Goal: Task Accomplishment & Management: Use online tool/utility

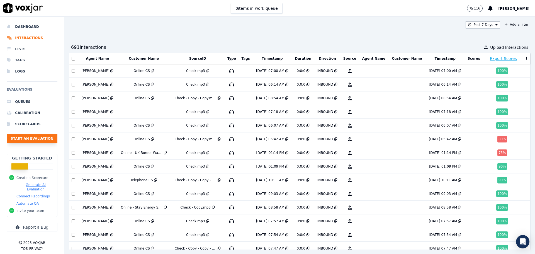
click at [26, 141] on button "Start an Evaluation" at bounding box center [32, 138] width 51 height 9
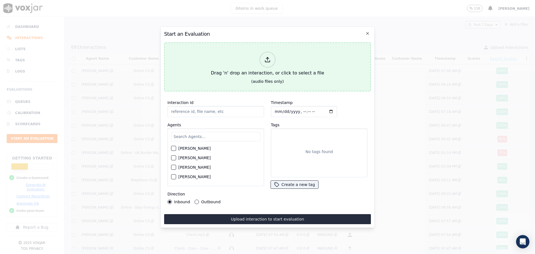
click at [206, 63] on button "Drag 'n' drop an interaction, or click to select a file (audio files only)" at bounding box center [267, 66] width 207 height 49
type input "QA_Check.mp3"
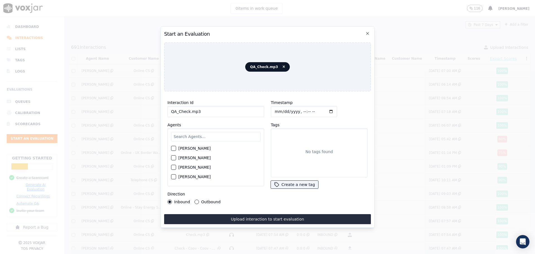
click at [221, 133] on input "text" at bounding box center [215, 136] width 89 height 9
type input "sara"
click at [204, 146] on div "[PERSON_NAME]" at bounding box center [215, 149] width 89 height 9
click at [201, 148] on label "[PERSON_NAME]" at bounding box center [194, 150] width 32 height 4
click at [176, 147] on button "[PERSON_NAME]" at bounding box center [173, 149] width 5 height 5
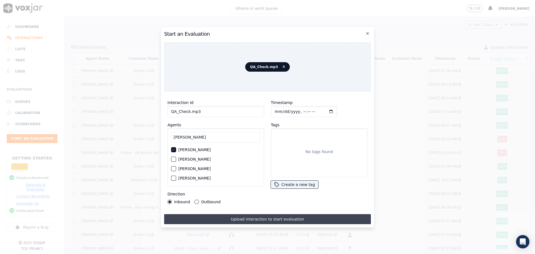
click at [228, 219] on button "Upload interaction to start evaluation" at bounding box center [267, 219] width 207 height 10
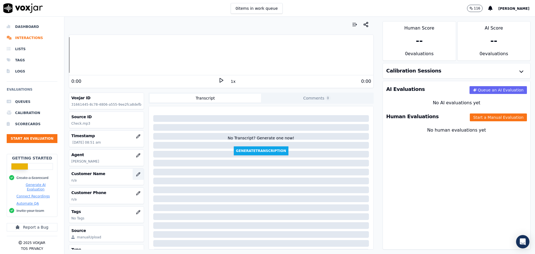
click at [133, 171] on button "button" at bounding box center [138, 173] width 11 height 11
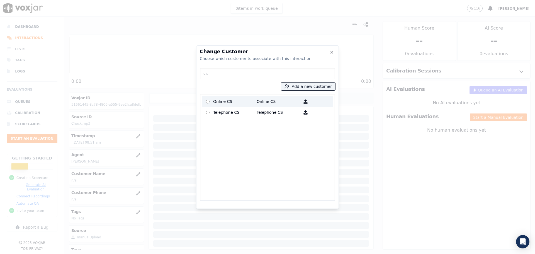
type input "cs"
click at [220, 102] on p "Online CS" at bounding box center [234, 101] width 43 height 9
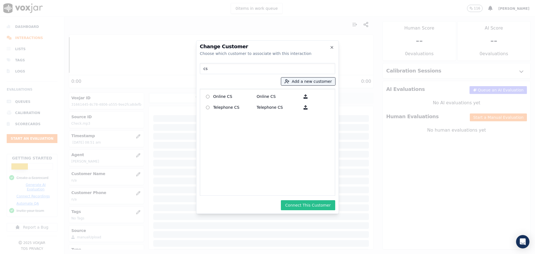
click at [293, 206] on button "Connect This Customer" at bounding box center [308, 205] width 54 height 10
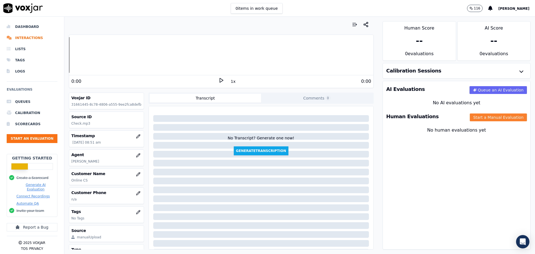
click at [485, 117] on button "Start a Manual Evaluation" at bounding box center [498, 117] width 57 height 8
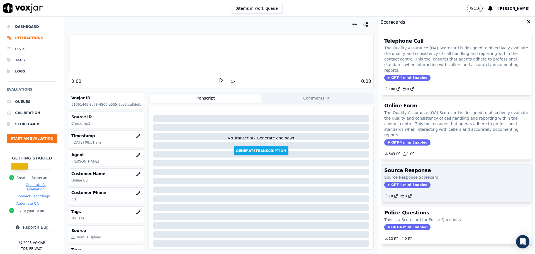
click at [415, 174] on p "Source Response Scorecard" at bounding box center [456, 177] width 145 height 6
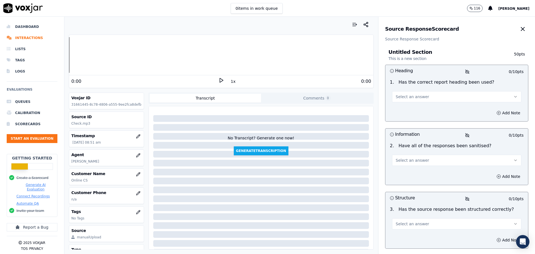
click at [426, 101] on button "Select an answer" at bounding box center [456, 96] width 129 height 11
click at [395, 105] on div "Yes" at bounding box center [447, 109] width 119 height 9
drag, startPoint x: 394, startPoint y: 156, endPoint x: 395, endPoint y: 163, distance: 6.8
click at [394, 157] on button "Select an answer" at bounding box center [456, 160] width 129 height 11
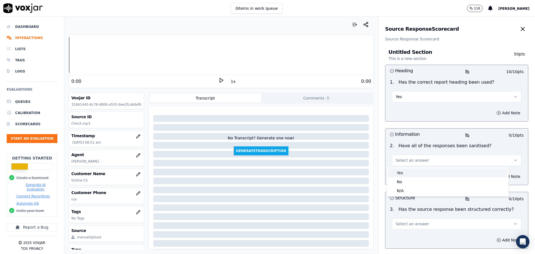
click at [395, 172] on div "Yes" at bounding box center [447, 172] width 119 height 9
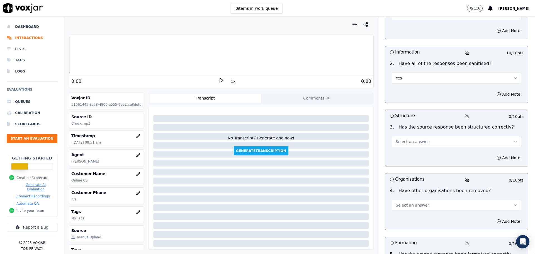
scroll to position [84, 0]
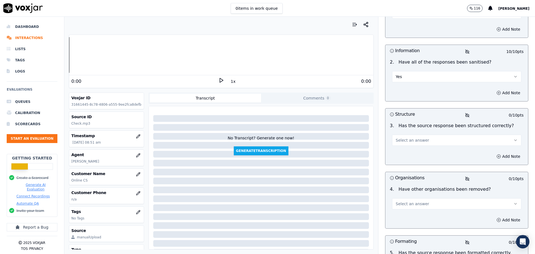
click at [407, 140] on span "Select an answer" at bounding box center [411, 140] width 33 height 6
click at [402, 154] on div "Yes" at bounding box center [447, 152] width 119 height 9
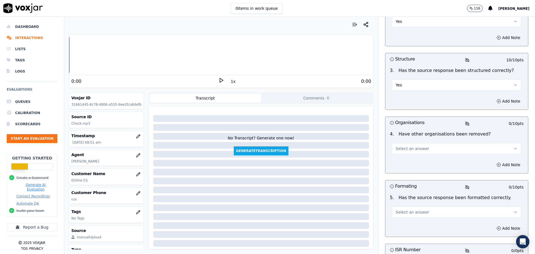
scroll to position [139, 0]
click at [405, 146] on span "Select an answer" at bounding box center [411, 148] width 33 height 6
click at [400, 162] on div "Yes" at bounding box center [447, 160] width 119 height 9
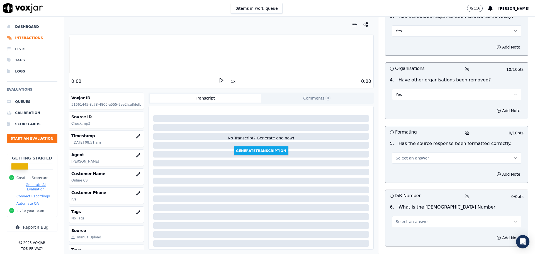
scroll to position [195, 0]
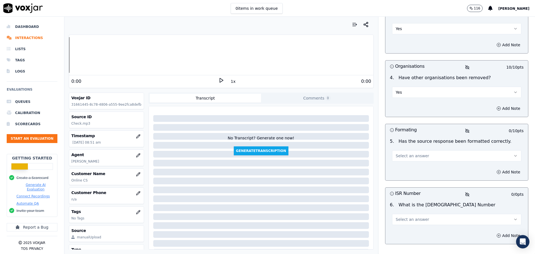
click at [405, 150] on button "Select an answer" at bounding box center [456, 155] width 129 height 11
click at [400, 167] on div "Yes" at bounding box center [447, 168] width 119 height 9
click at [394, 216] on button "Select an answer" at bounding box center [456, 219] width 129 height 11
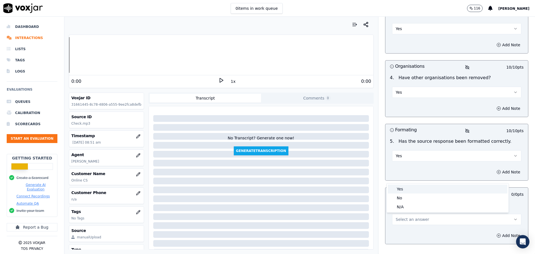
click at [398, 187] on div "Yes" at bounding box center [447, 188] width 119 height 9
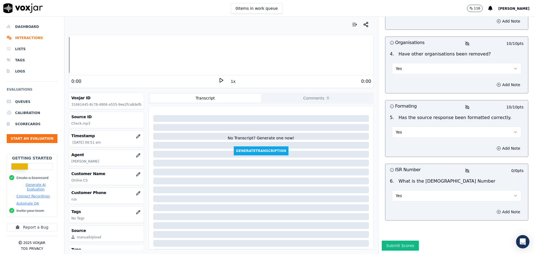
scroll to position [231, 0]
click at [505, 208] on button "Add Note" at bounding box center [508, 212] width 30 height 8
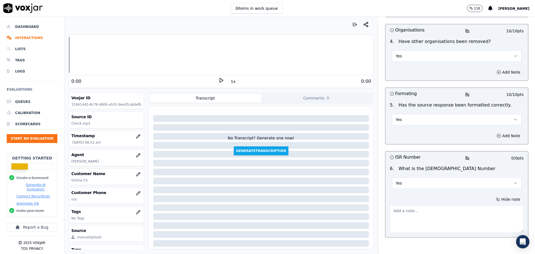
click at [443, 213] on textarea at bounding box center [457, 218] width 134 height 27
paste textarea "ISR2509054161281799"
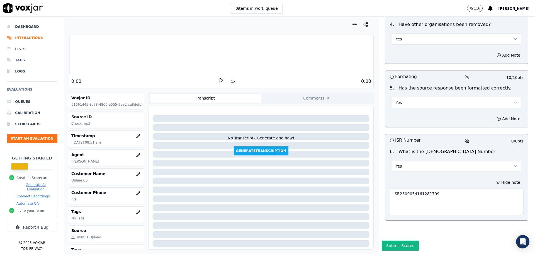
scroll to position [261, 0]
type textarea "ISR2509054161281799"
click at [382, 240] on button "Submit Scores" at bounding box center [400, 245] width 37 height 10
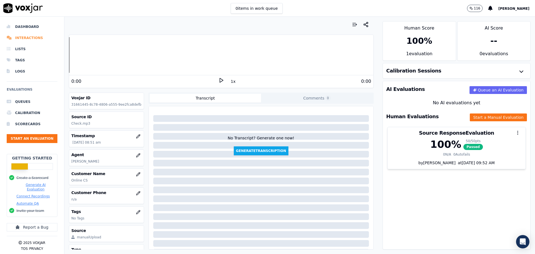
click at [16, 36] on li "Interactions" at bounding box center [32, 37] width 51 height 11
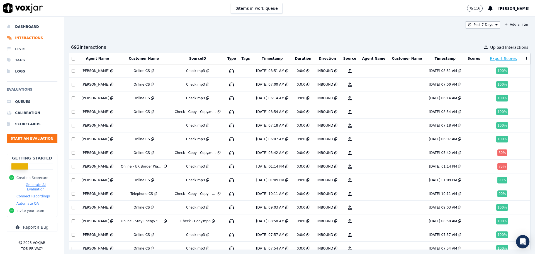
click at [370, 30] on div "Past 7 Days Add a filter 692 Interaction s Upload Interactions Agent Name Custo…" at bounding box center [299, 135] width 470 height 237
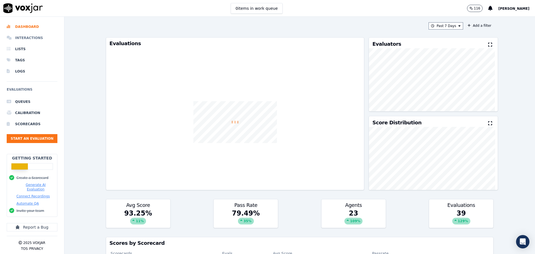
click at [17, 35] on li "Interactions" at bounding box center [32, 37] width 51 height 11
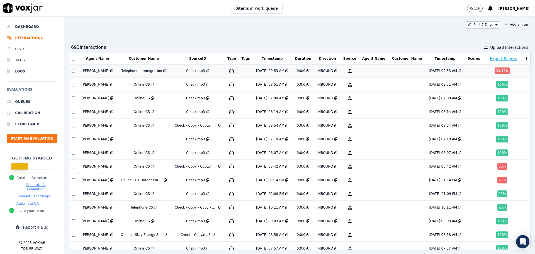
click at [376, 74] on td at bounding box center [374, 71] width 30 height 14
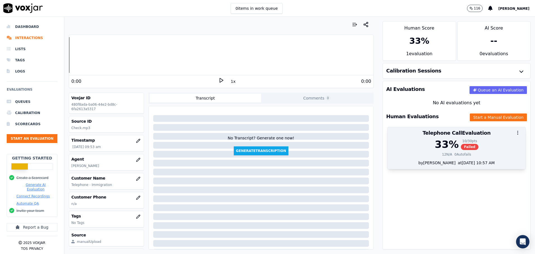
click at [414, 138] on div "Telephone Call Evaluation" at bounding box center [456, 133] width 138 height 12
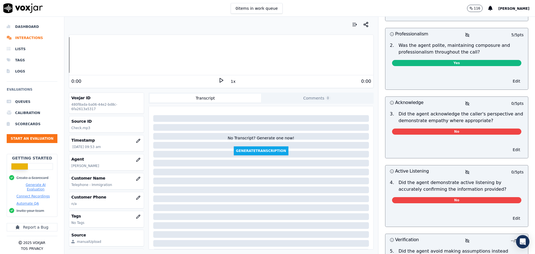
scroll to position [167, 0]
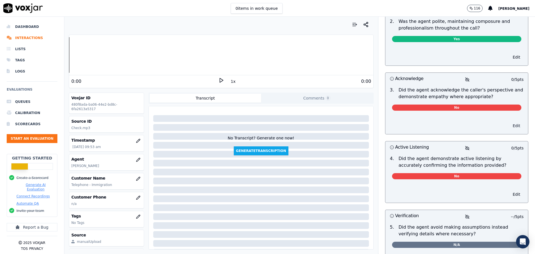
click at [509, 122] on button "Edit" at bounding box center [516, 126] width 14 height 8
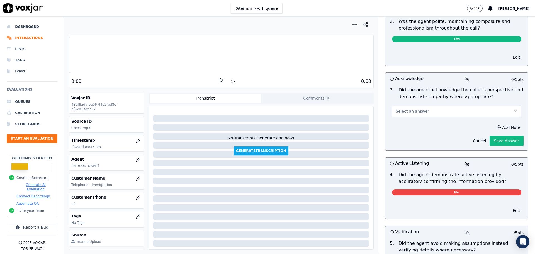
click at [494, 123] on button "Add Note" at bounding box center [508, 127] width 30 height 8
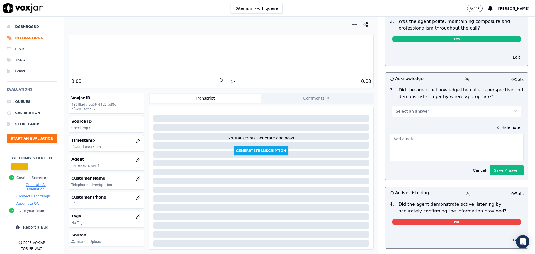
click at [477, 106] on button "Select an answer" at bounding box center [456, 111] width 129 height 11
click at [447, 124] on div "No" at bounding box center [447, 127] width 119 height 9
click at [433, 137] on textarea at bounding box center [457, 146] width 134 height 27
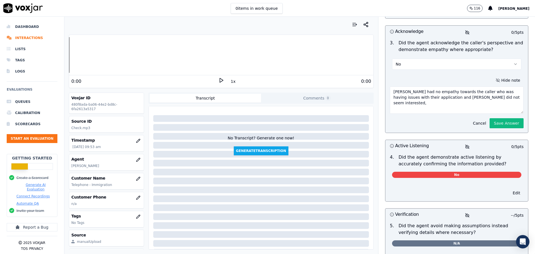
scroll to position [223, 0]
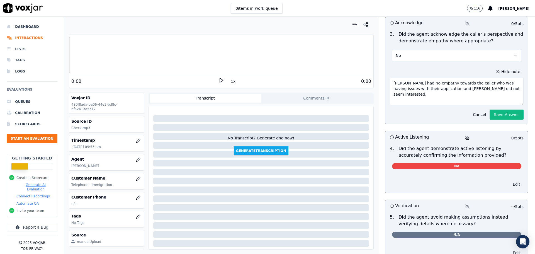
type textarea "Nikki had no empathy towards the caller who was having issues with their applic…"
click at [509, 180] on button "Edit" at bounding box center [516, 184] width 14 height 8
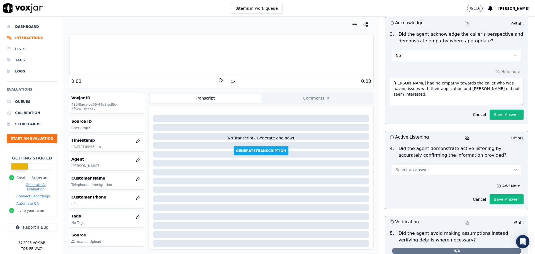
click at [440, 166] on button "Select an answer" at bounding box center [456, 169] width 129 height 11
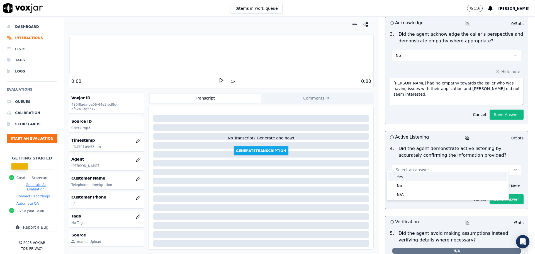
drag, startPoint x: 425, startPoint y: 180, endPoint x: 422, endPoint y: 185, distance: 6.1
click at [422, 185] on div "Yes No N/A" at bounding box center [448, 185] width 122 height 29
click at [422, 185] on div "No" at bounding box center [447, 185] width 119 height 9
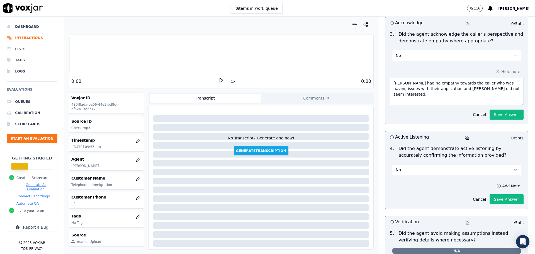
click at [500, 183] on button "Add Note" at bounding box center [508, 186] width 30 height 8
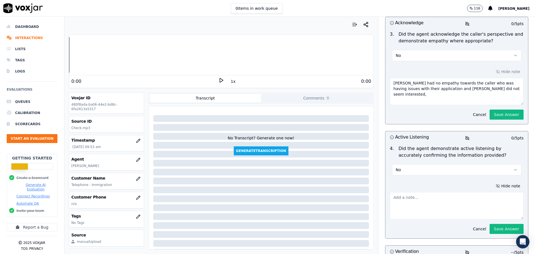
click at [473, 194] on textarea at bounding box center [457, 205] width 134 height 27
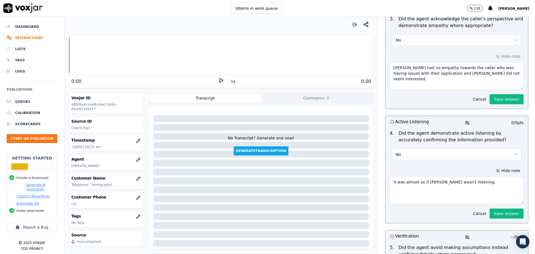
scroll to position [251, 0]
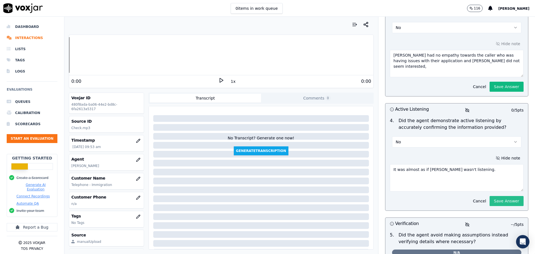
type textarea "It was almost as if Nikki wasn't listening."
click at [489, 196] on button "Save Answer" at bounding box center [506, 201] width 34 height 10
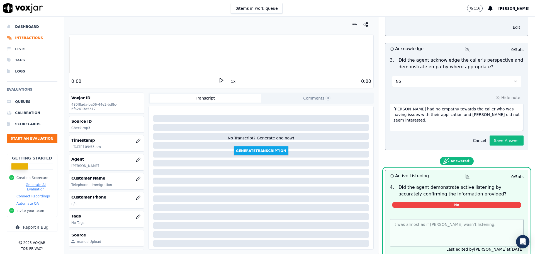
scroll to position [195, 0]
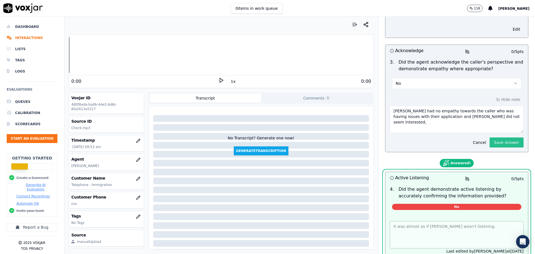
click at [492, 137] on button "Save Answer" at bounding box center [506, 142] width 34 height 10
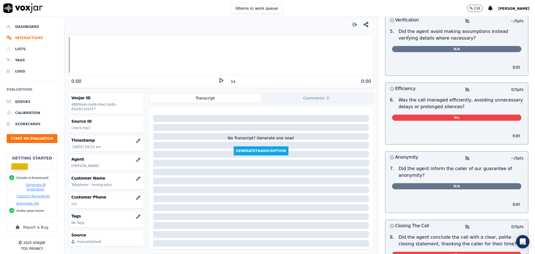
scroll to position [420, 0]
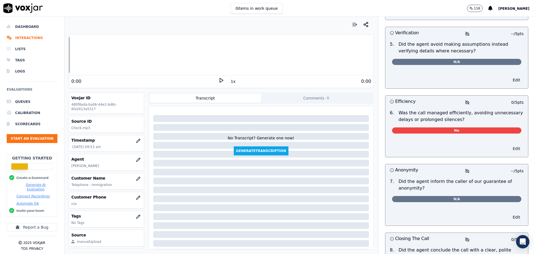
click at [509, 145] on button "Edit" at bounding box center [516, 149] width 14 height 8
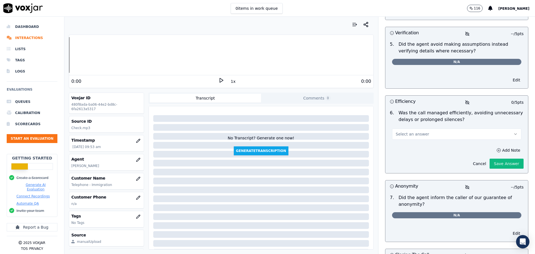
click at [471, 130] on button "Select an answer" at bounding box center [456, 133] width 129 height 11
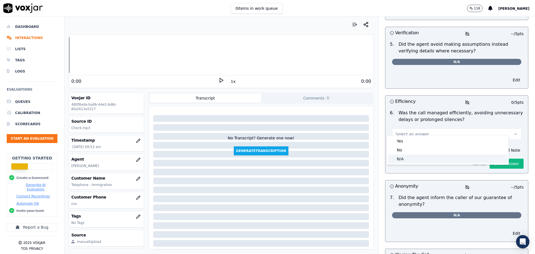
click at [430, 157] on div "N/A" at bounding box center [447, 158] width 119 height 9
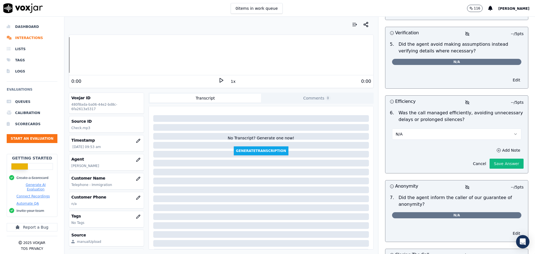
click at [448, 128] on button "N/A" at bounding box center [456, 133] width 129 height 11
click at [434, 148] on div "No" at bounding box center [447, 149] width 119 height 9
click at [501, 146] on button "Add Note" at bounding box center [508, 150] width 30 height 8
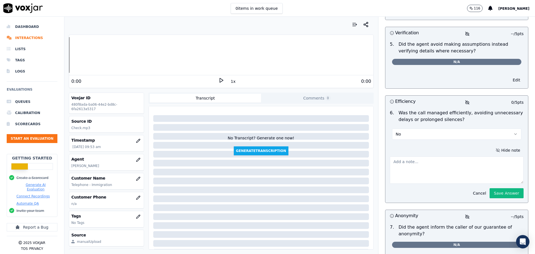
click at [454, 156] on textarea at bounding box center [457, 169] width 134 height 27
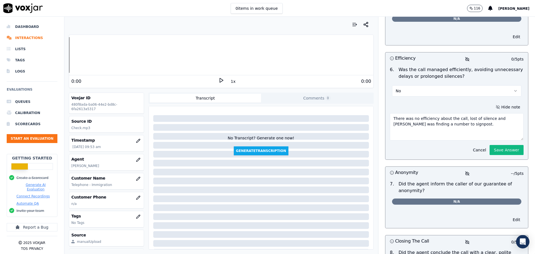
scroll to position [476, 0]
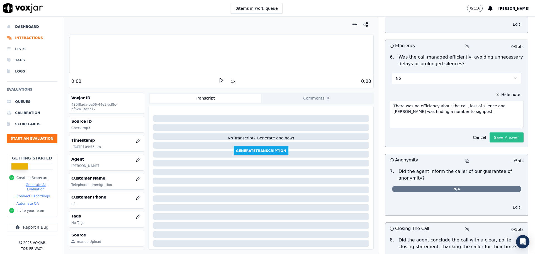
type textarea "There was no efficiency about the call, lost of silence and Nikki was finding a…"
click at [494, 133] on button "Save Answer" at bounding box center [506, 137] width 34 height 10
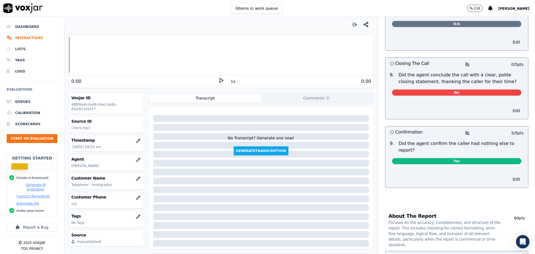
scroll to position [645, 0]
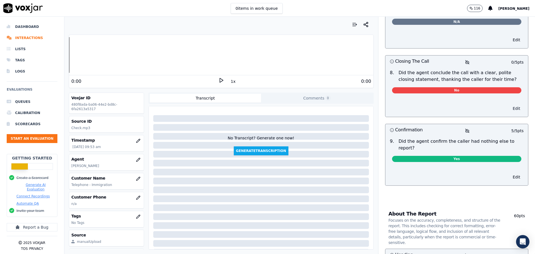
click at [509, 104] on button "Edit" at bounding box center [516, 108] width 14 height 8
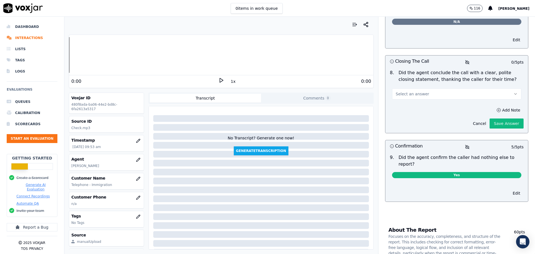
click at [460, 88] on button "Select an answer" at bounding box center [456, 93] width 129 height 11
click at [415, 108] on div "No" at bounding box center [447, 109] width 119 height 9
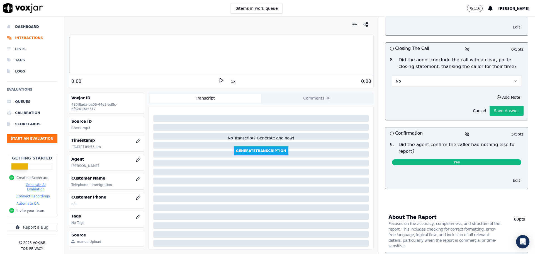
scroll to position [632, 0]
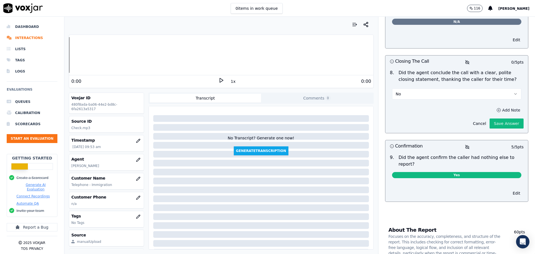
click at [494, 106] on button "Add Note" at bounding box center [508, 110] width 30 height 8
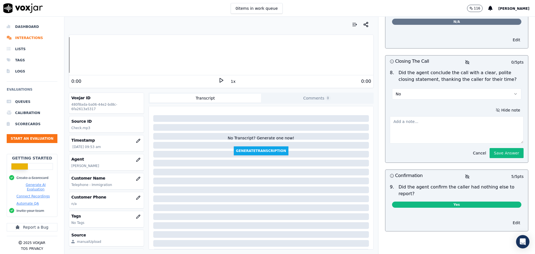
click at [440, 118] on textarea at bounding box center [457, 129] width 134 height 27
click at [458, 119] on textarea "There was no apology for" at bounding box center [457, 129] width 134 height 27
type textarea "There was no apology for the delay or that we couldn't help."
click at [498, 148] on button "Save Answer" at bounding box center [506, 153] width 34 height 10
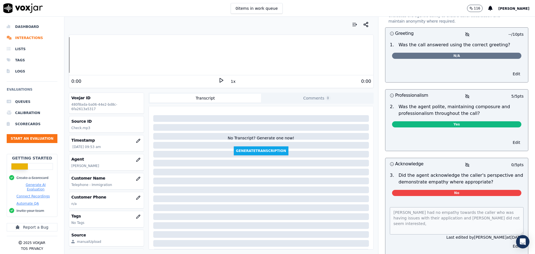
scroll to position [0, 0]
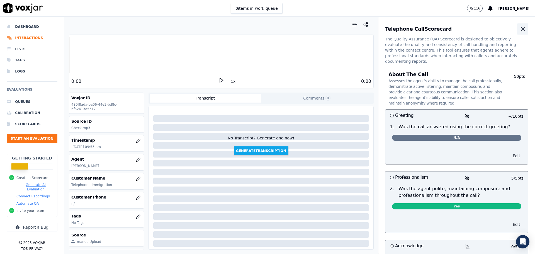
click at [519, 29] on icon "button" at bounding box center [522, 29] width 7 height 7
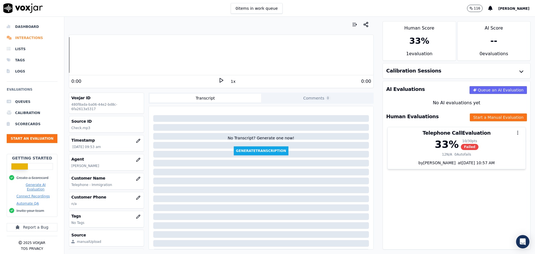
click at [35, 37] on li "Interactions" at bounding box center [32, 37] width 51 height 11
